Goal: Check status: Check status

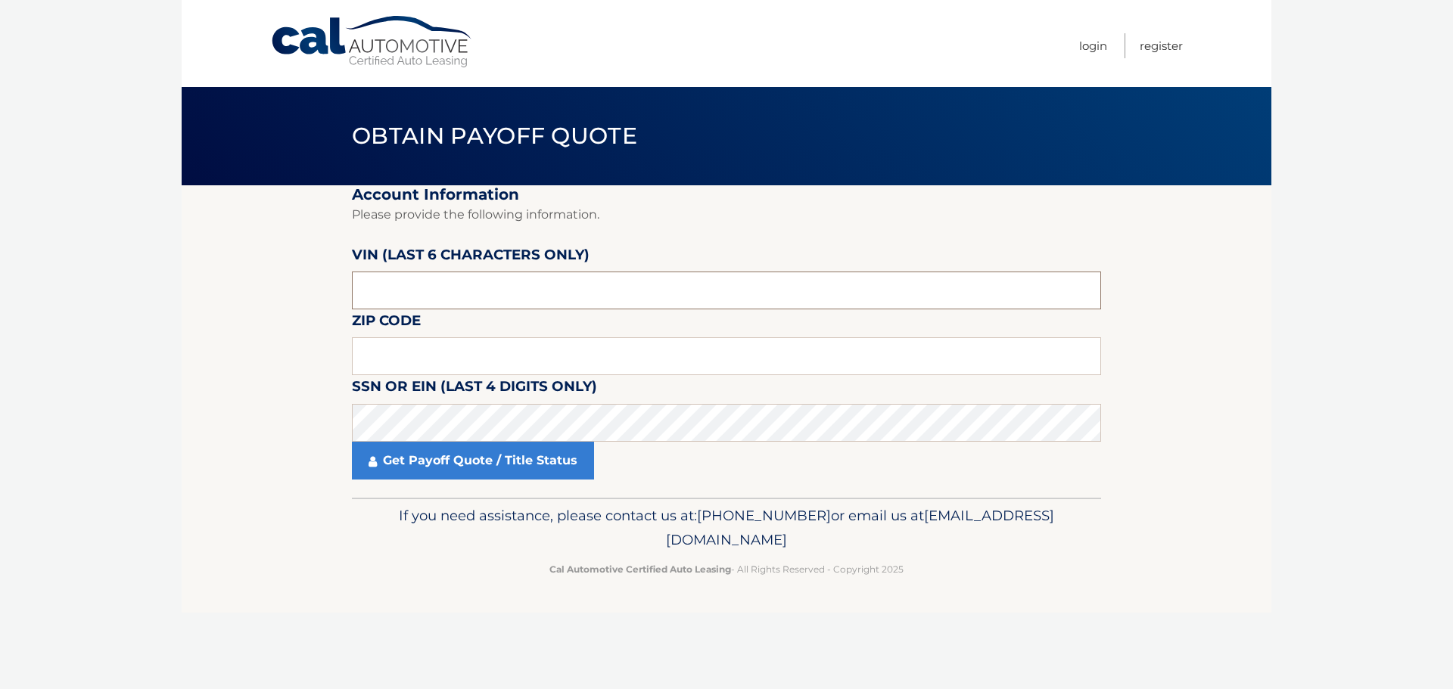
click at [421, 282] on input "text" at bounding box center [726, 291] width 749 height 38
type input "378344"
click at [447, 353] on input "text" at bounding box center [726, 356] width 749 height 38
type input "11422"
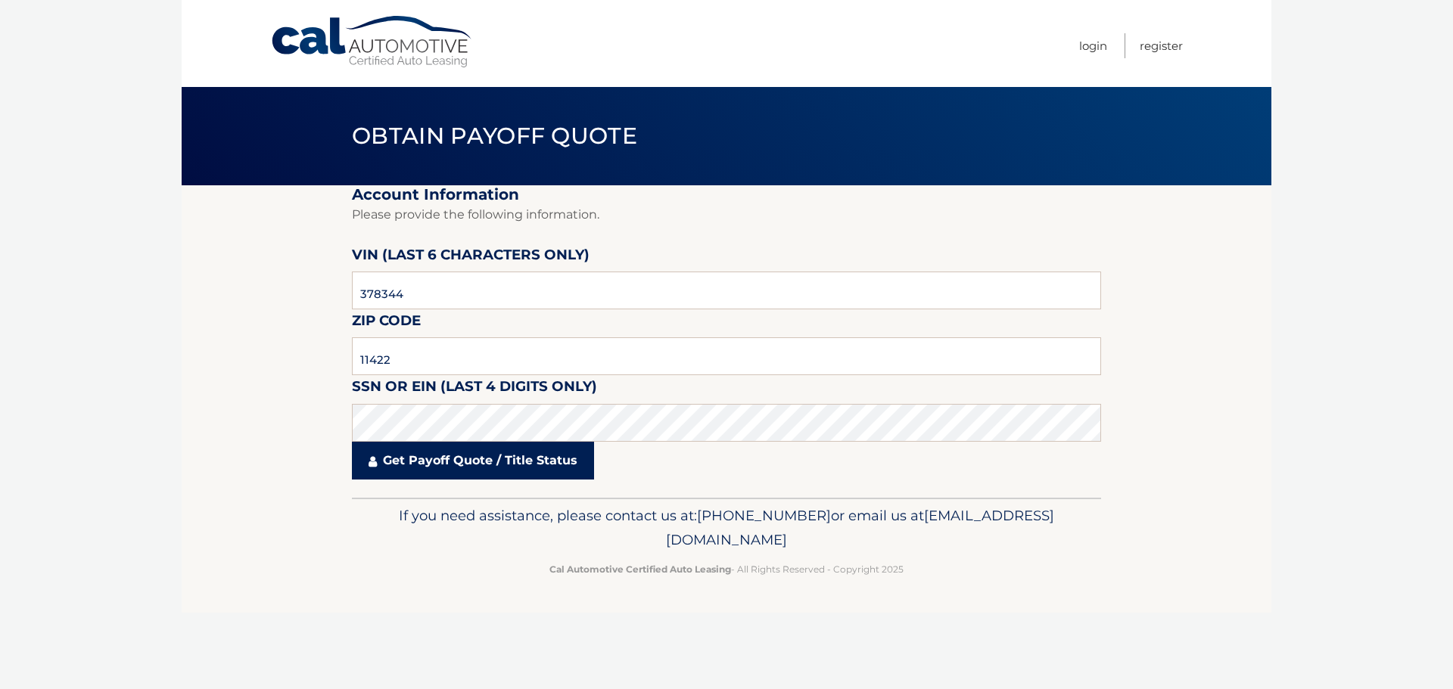
click at [487, 465] on link "Get Payoff Quote / Title Status" at bounding box center [473, 461] width 242 height 38
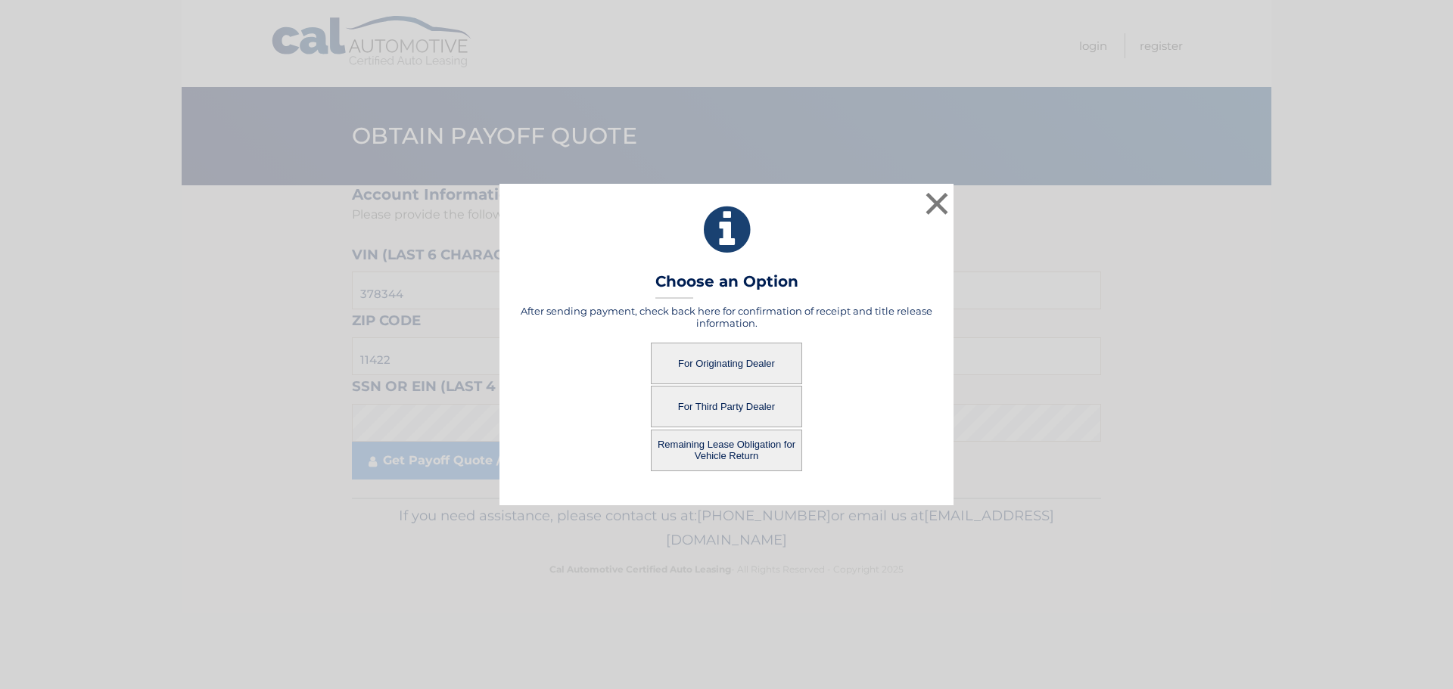
click at [705, 368] on button "For Originating Dealer" at bounding box center [726, 364] width 151 height 42
click at [732, 365] on button "For Originating Dealer" at bounding box center [726, 364] width 151 height 42
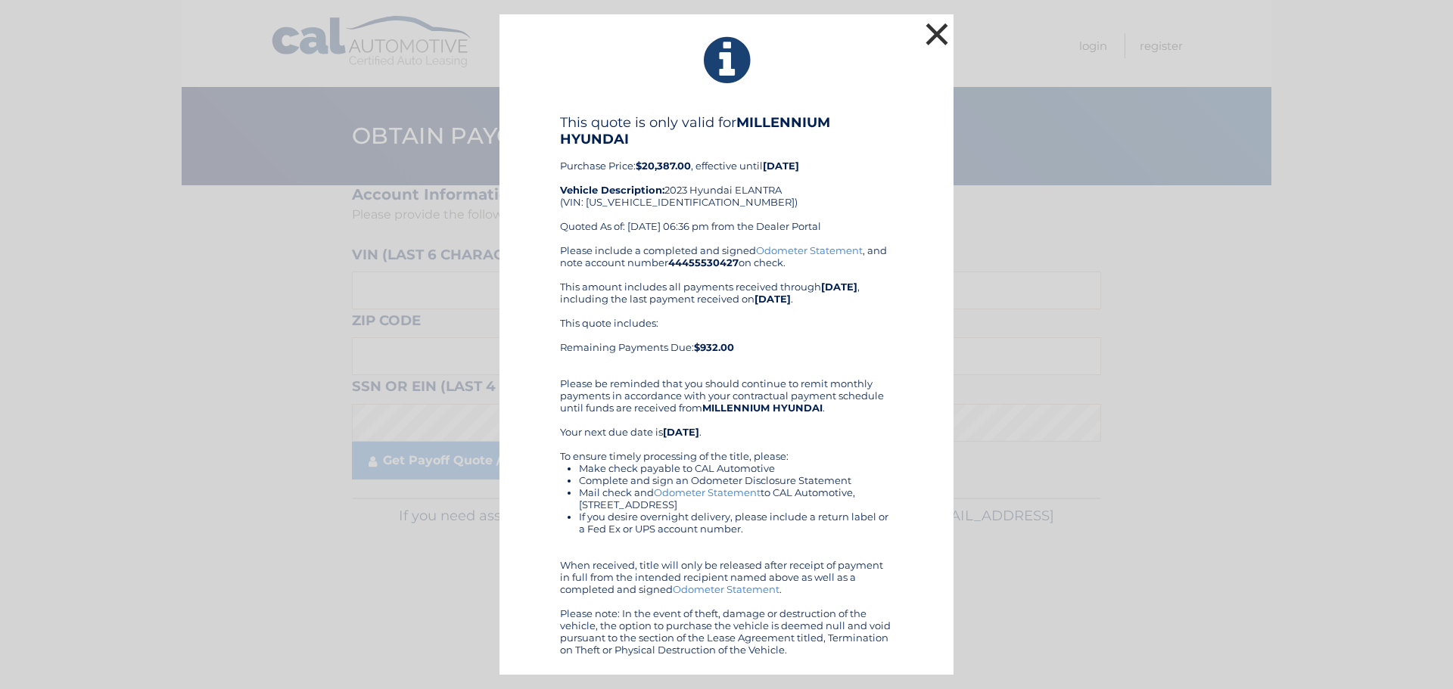
click at [937, 34] on button "×" at bounding box center [937, 34] width 30 height 30
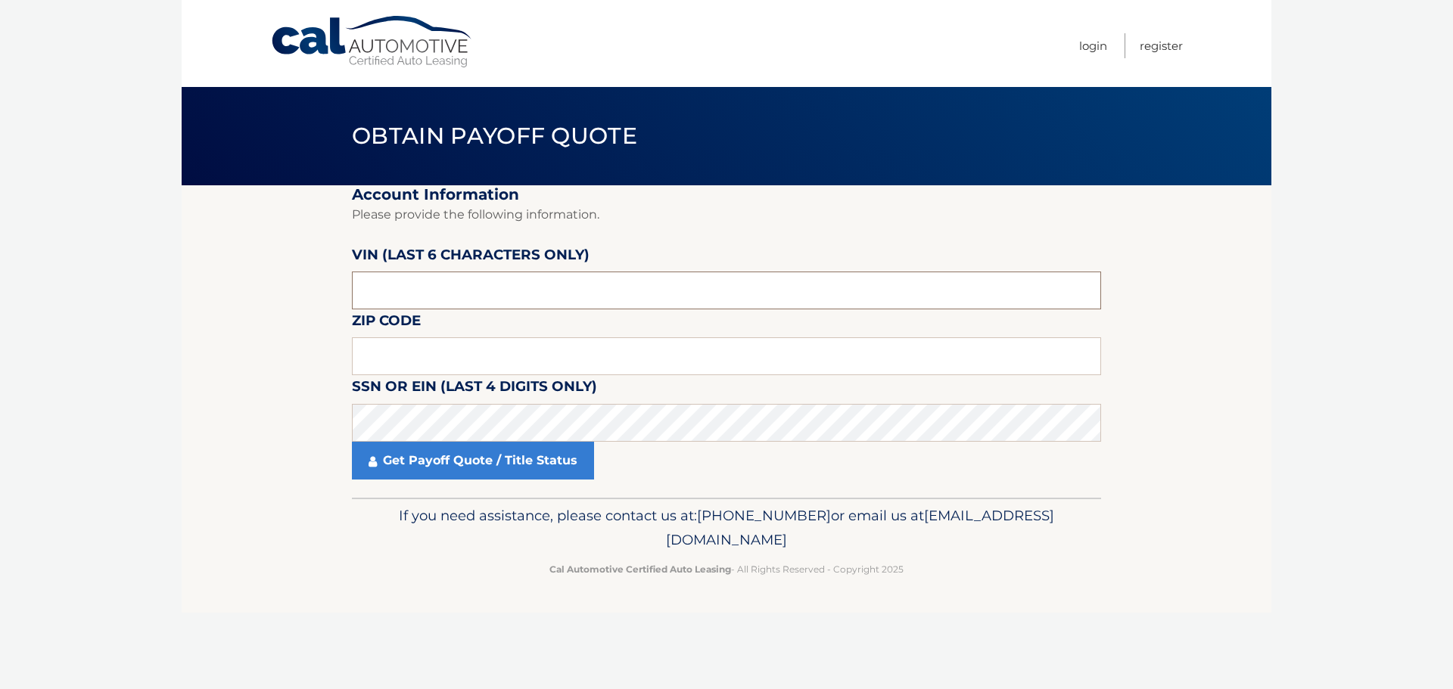
click at [497, 294] on input "text" at bounding box center [726, 291] width 749 height 38
type input "378344"
click at [420, 361] on input "text" at bounding box center [726, 356] width 749 height 38
type input "4"
type input "11422"
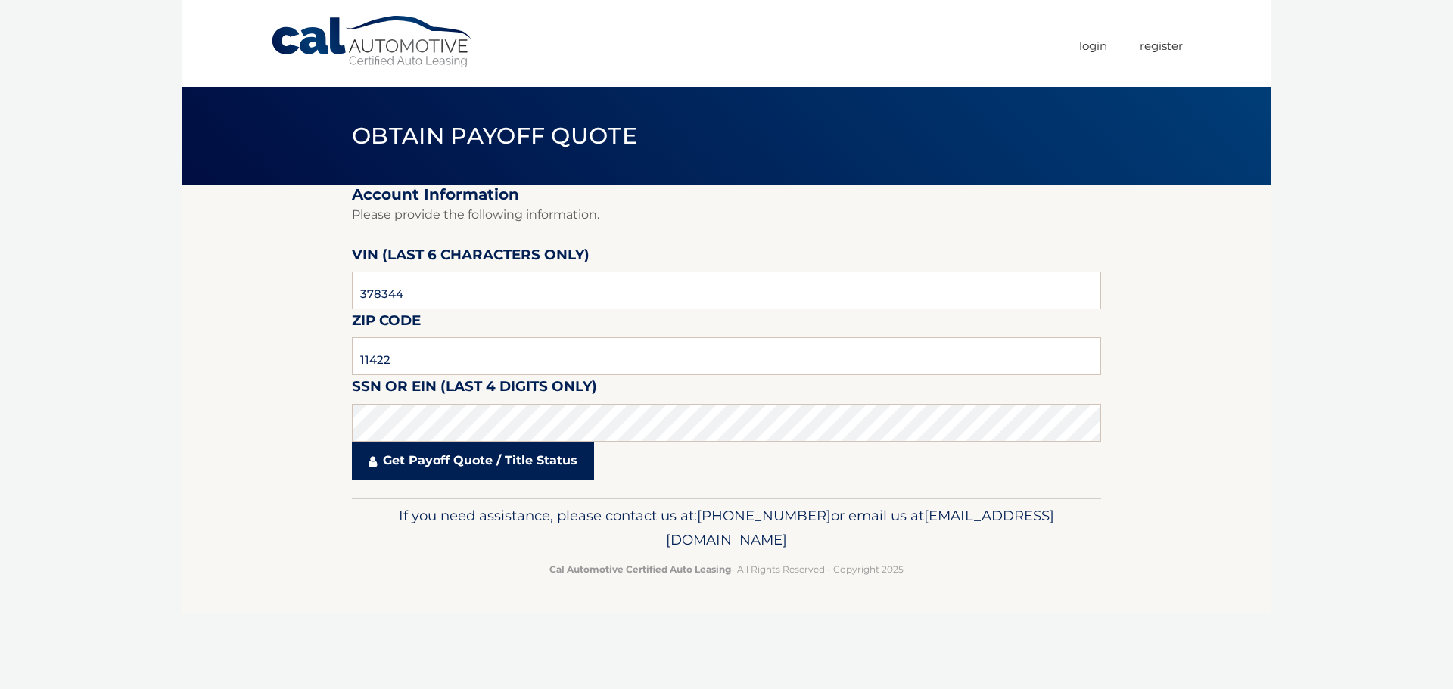
click at [435, 467] on link "Get Payoff Quote / Title Status" at bounding box center [473, 461] width 242 height 38
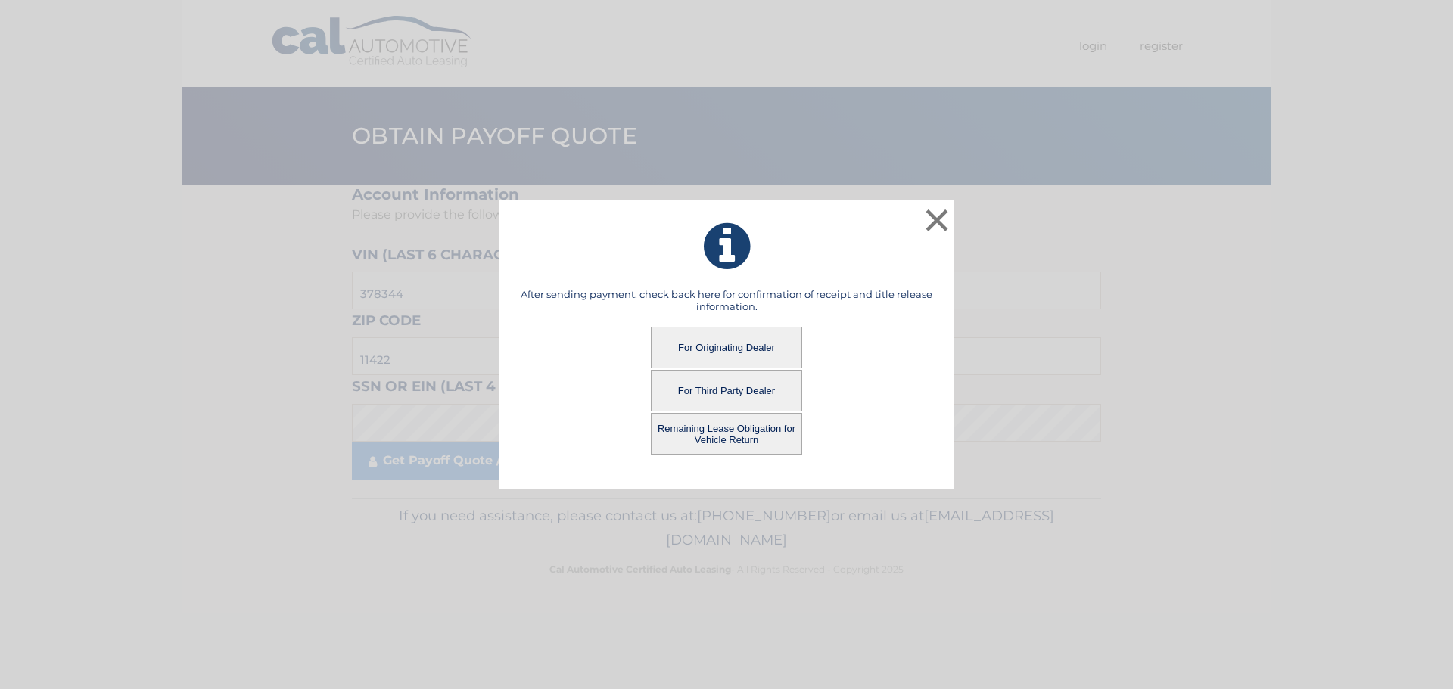
click at [683, 441] on button "Remaining Lease Obligation for Vehicle Return" at bounding box center [726, 434] width 151 height 42
click at [735, 437] on button "Remaining Lease Obligation for Vehicle Return" at bounding box center [726, 434] width 151 height 42
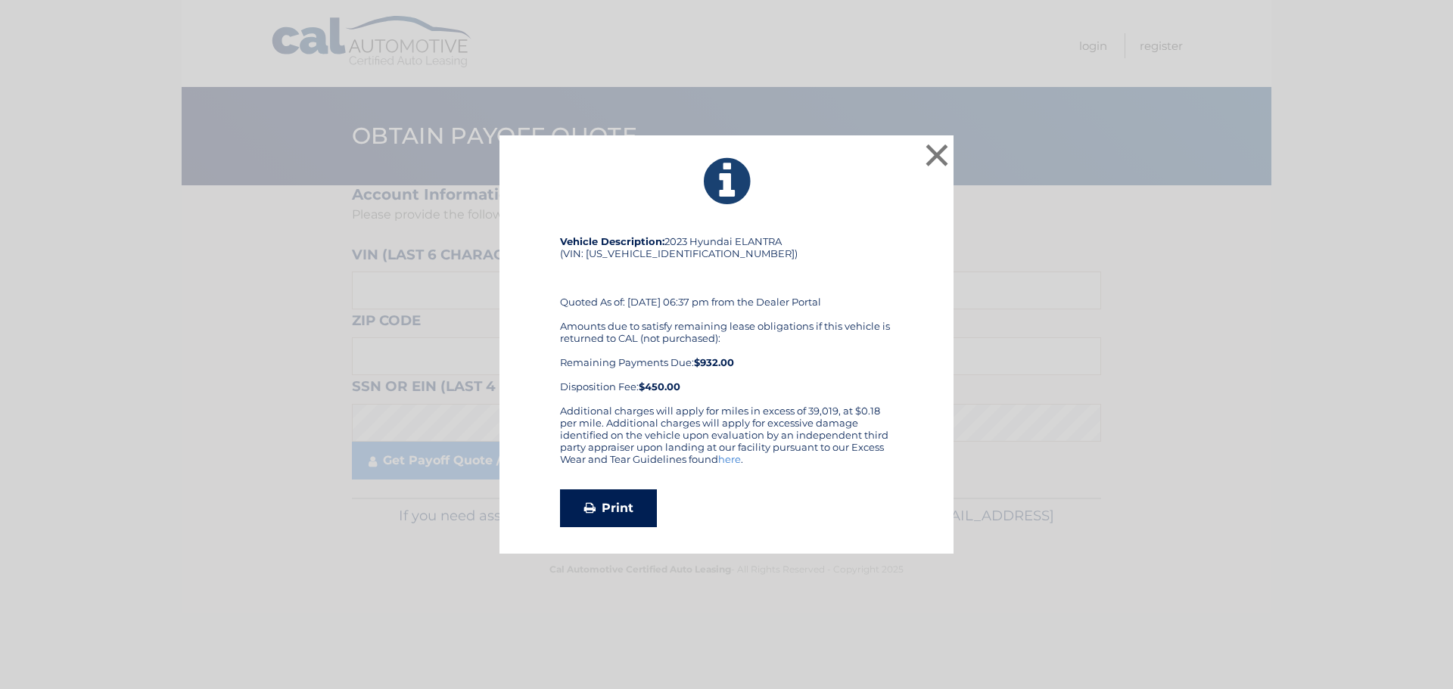
click at [606, 504] on link "Print" at bounding box center [608, 509] width 97 height 38
click at [936, 146] on button "×" at bounding box center [937, 155] width 30 height 30
